Goal: Information Seeking & Learning: Learn about a topic

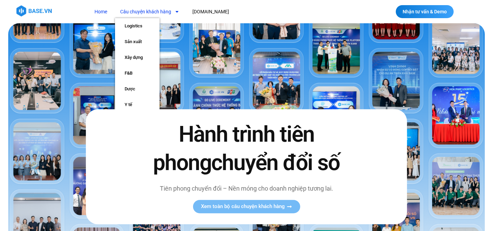
click at [178, 10] on icon "Menu" at bounding box center [177, 11] width 5 height 5
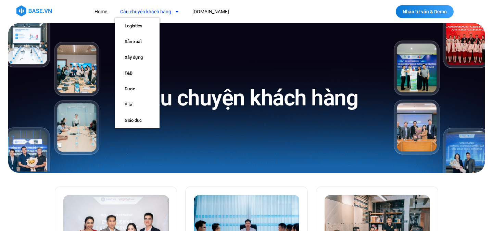
click at [177, 11] on icon "Menu" at bounding box center [177, 12] width 3 height 2
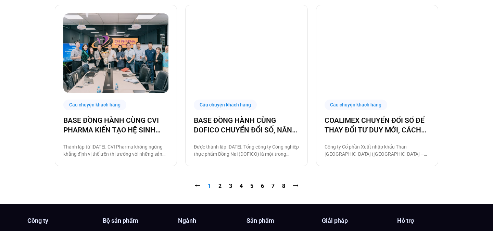
scroll to position [701, 0]
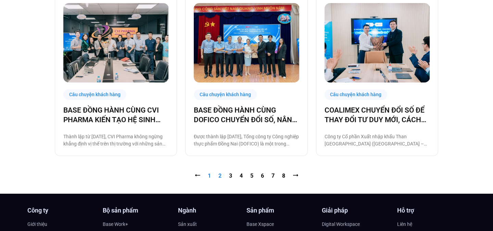
click at [220, 178] on link "Trang 2" at bounding box center [219, 176] width 3 height 7
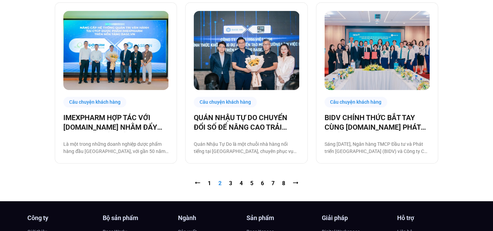
scroll to position [715, 0]
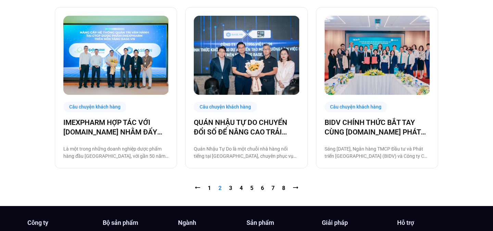
click at [233, 184] on nav "⭠ Trang 1 Trang 2 Trang 3 Trang 4 Trang 5 Trang 6 Trang 7 Trang 8 ⭢" at bounding box center [247, 188] width 384 height 8
click at [231, 185] on link "Trang 3" at bounding box center [230, 188] width 3 height 7
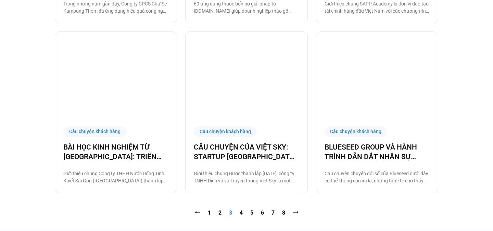
scroll to position [780, 0]
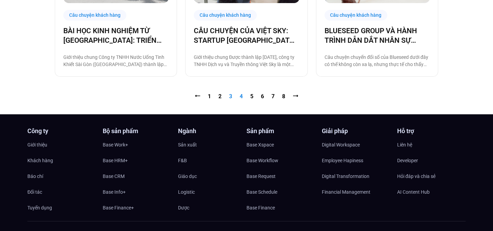
click at [240, 97] on link "Trang 4" at bounding box center [241, 96] width 3 height 7
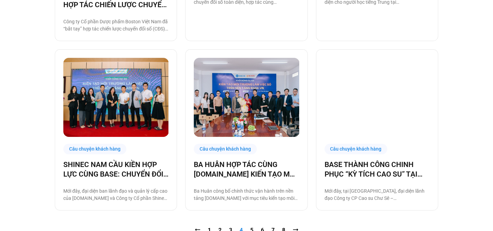
scroll to position [699, 0]
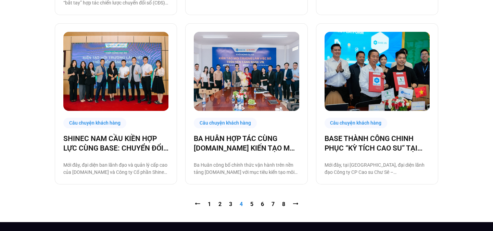
click at [226, 200] on nav "⭠ Trang 1 Trang 2 Trang 3 Trang 4 Trang 5 Trang 6 Trang 7 Trang 8 ⭢" at bounding box center [247, 204] width 384 height 8
click at [232, 201] on link "Trang 3" at bounding box center [230, 204] width 3 height 7
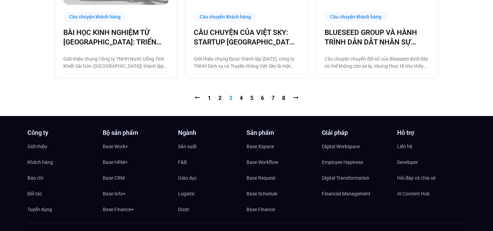
scroll to position [743, 0]
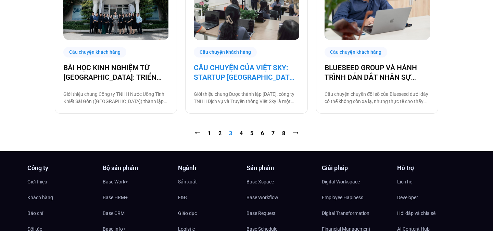
click at [247, 66] on link "CÂU CHUYỆN CỦA VIỆT SKY: STARTUP [GEOGRAPHIC_DATA] SỐ HOÁ NGAY TỪ KHI CHỈ CÓ 5 …" at bounding box center [246, 72] width 105 height 19
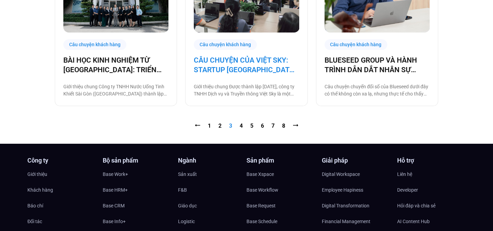
scroll to position [751, 0]
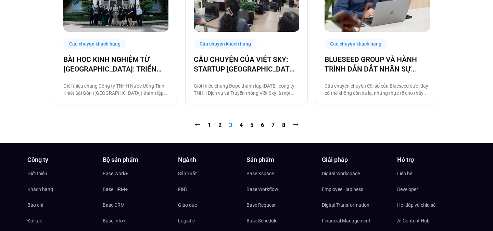
click at [243, 123] on nav "⭠ Trang 1 Trang 2 Trang 3 Trang 4 Trang 5 Trang 6 Trang 7 Trang 8 ⭢" at bounding box center [247, 125] width 384 height 8
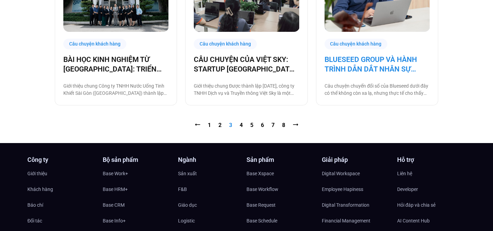
click at [365, 62] on link "BLUESEED GROUP VÀ HÀNH TRÌNH DẪN DẮT NHÂN SỰ TRIỂN KHAI CÔNG NGHỆ" at bounding box center [377, 64] width 105 height 19
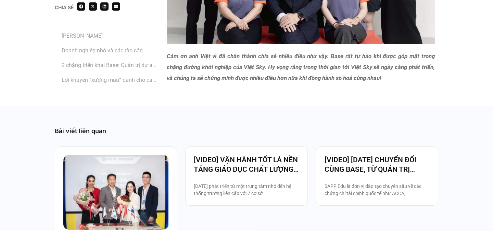
scroll to position [3736, 0]
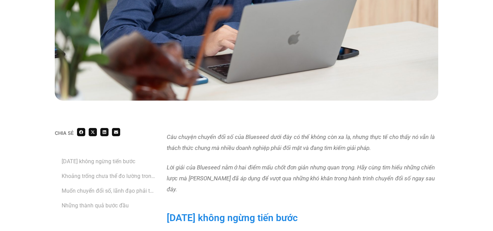
scroll to position [429, 0]
